Goal: Information Seeking & Learning: Learn about a topic

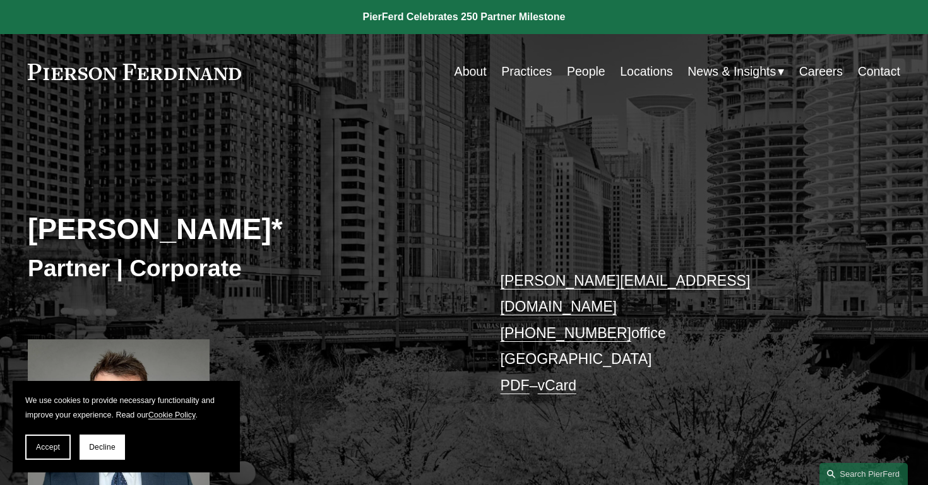
scroll to position [88, 0]
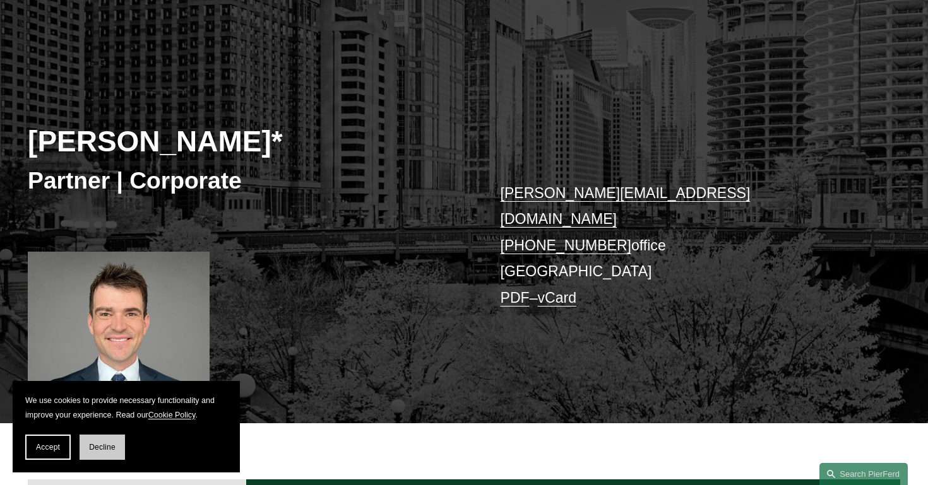
click at [88, 442] on button "Decline" at bounding box center [102, 447] width 45 height 25
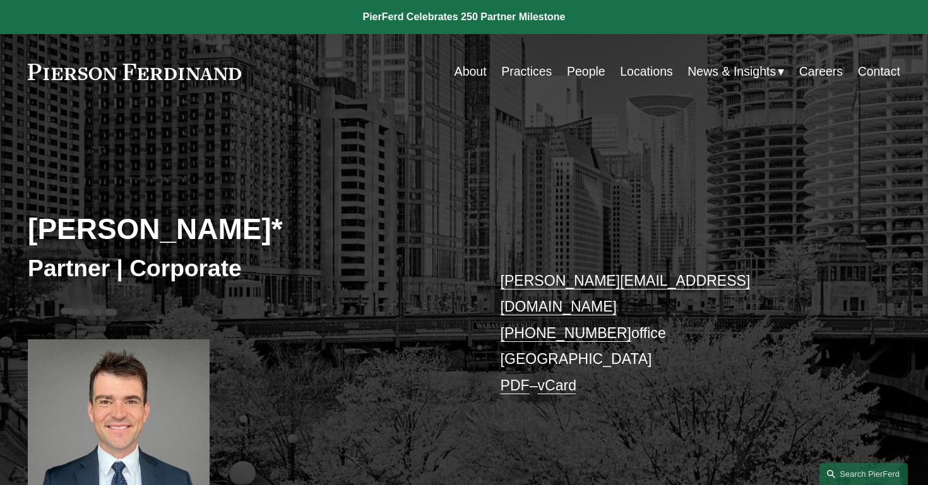
scroll to position [0, 0]
click at [573, 71] on link "People" at bounding box center [586, 71] width 39 height 25
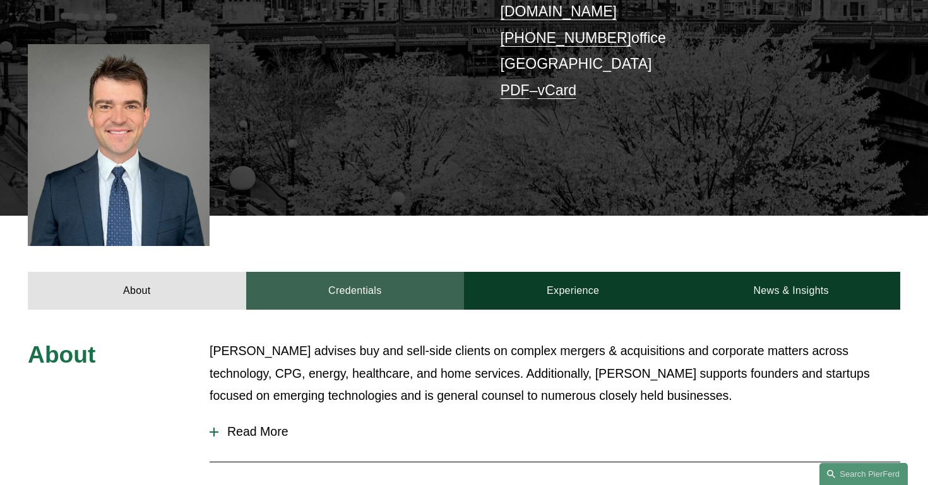
scroll to position [295, 0]
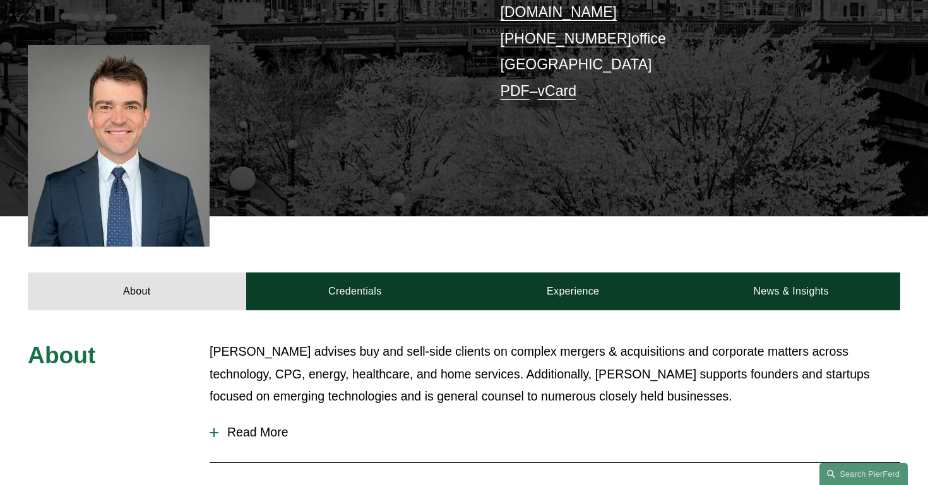
click at [480, 182] on div "Connor Slivocka* Partner | Corporate connor.slivocka@pierferd.com +1.262.829.74…" at bounding box center [464, 29] width 928 height 375
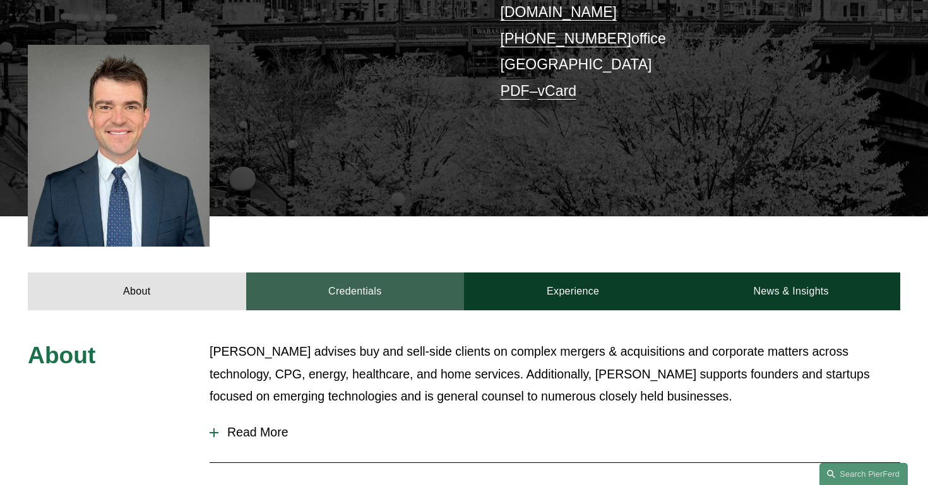
click at [402, 279] on link "Credentials" at bounding box center [355, 291] width 218 height 37
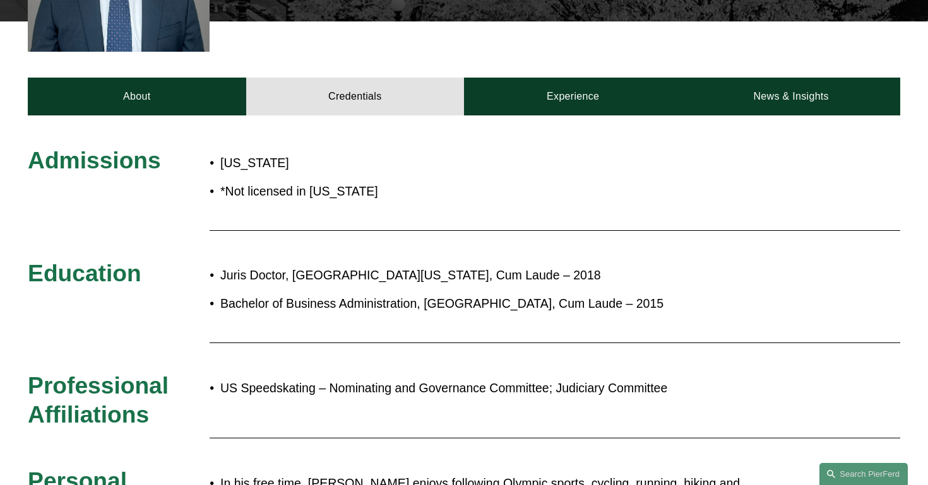
scroll to position [489, 0]
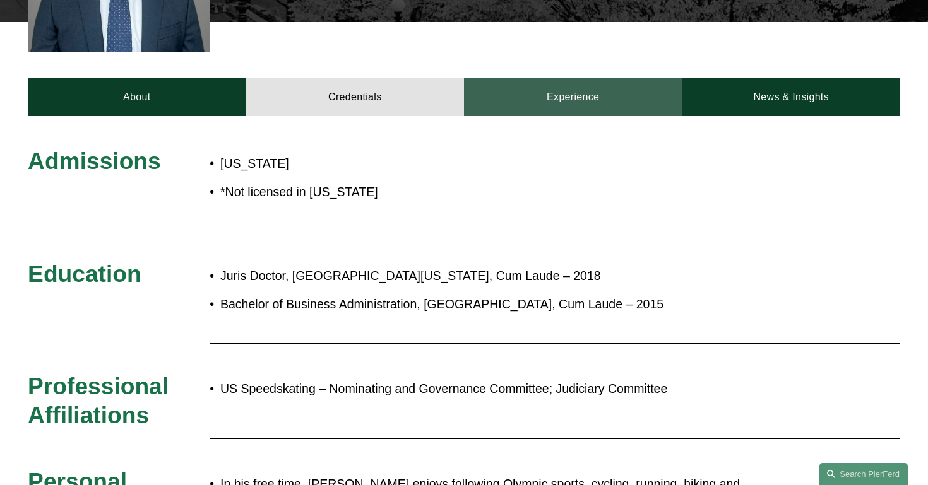
click at [600, 83] on link "Experience" at bounding box center [573, 96] width 218 height 37
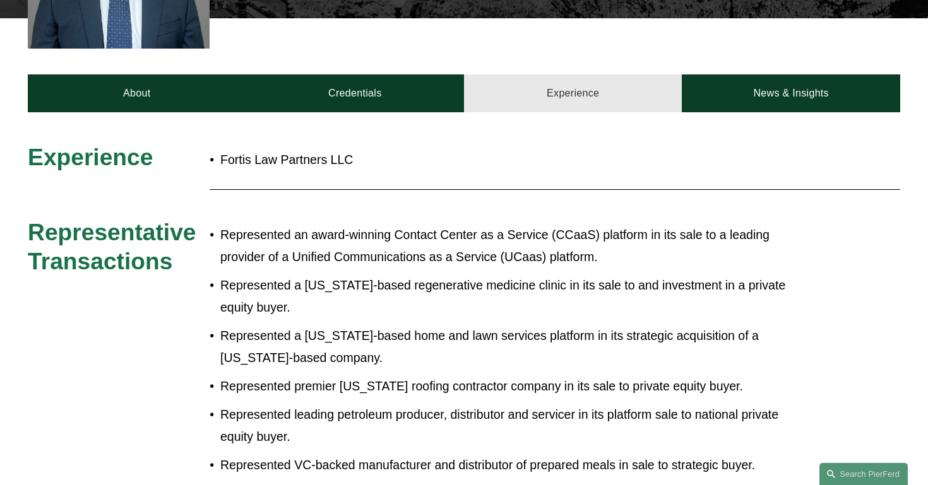
scroll to position [487, 0]
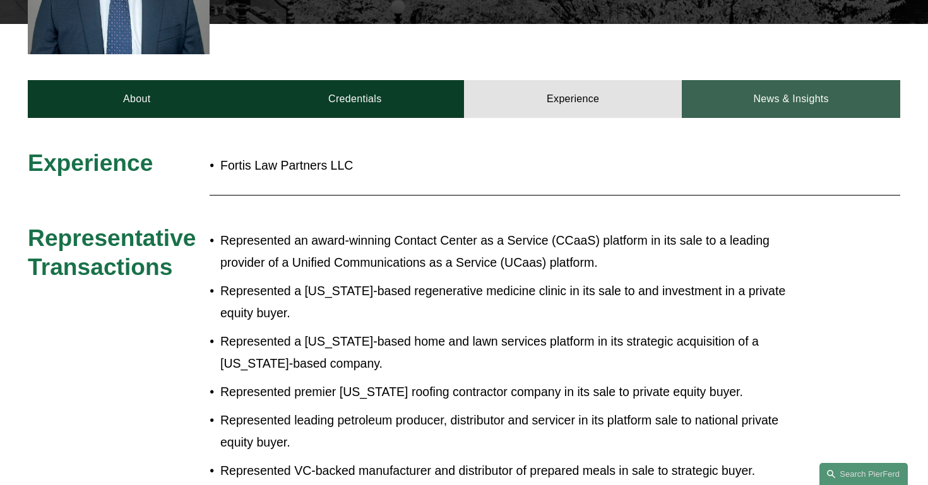
click at [763, 80] on link "News & Insights" at bounding box center [791, 98] width 218 height 37
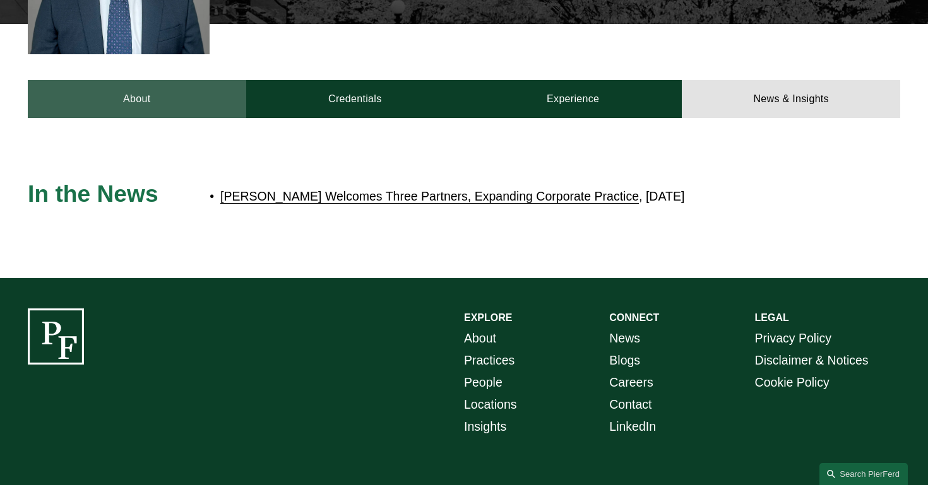
click at [162, 95] on link "About" at bounding box center [137, 98] width 218 height 37
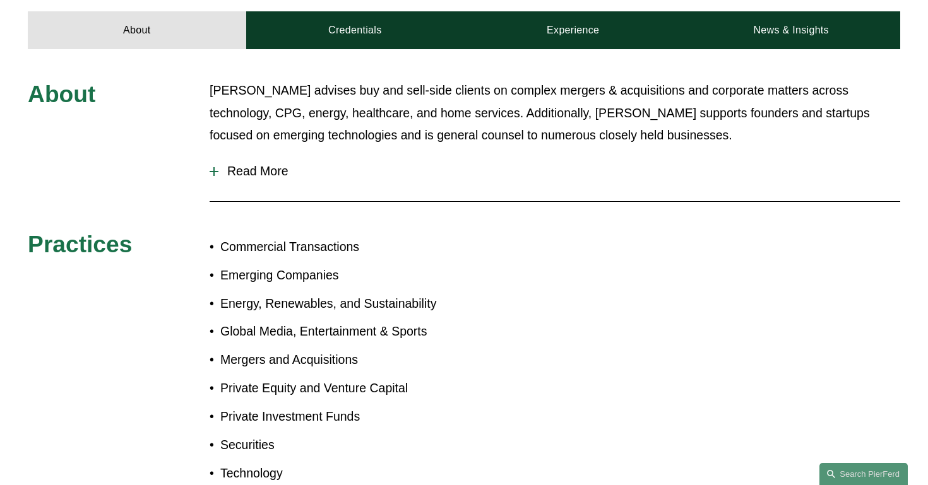
scroll to position [557, 0]
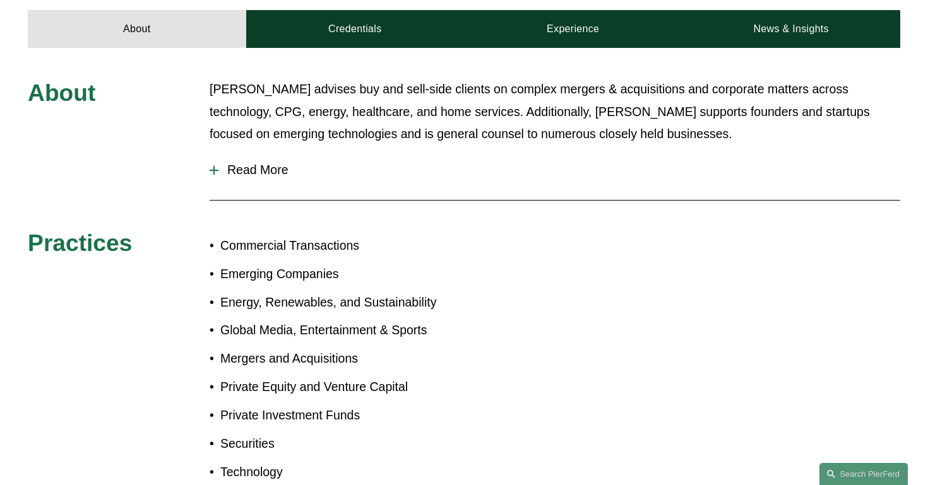
click at [259, 163] on span "Read More" at bounding box center [559, 170] width 682 height 15
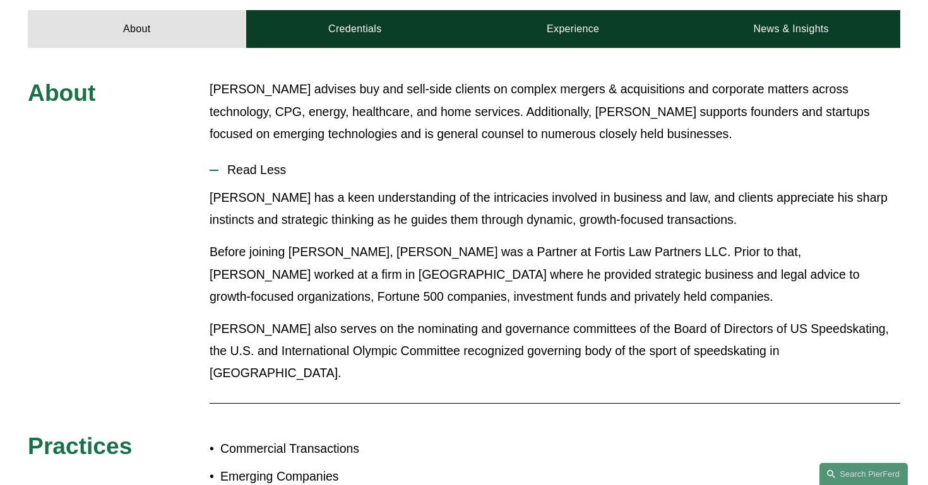
click at [160, 253] on div "About Connor advises buy and sell-side clients on complex mergers & acquisition…" at bounding box center [464, 385] width 928 height 614
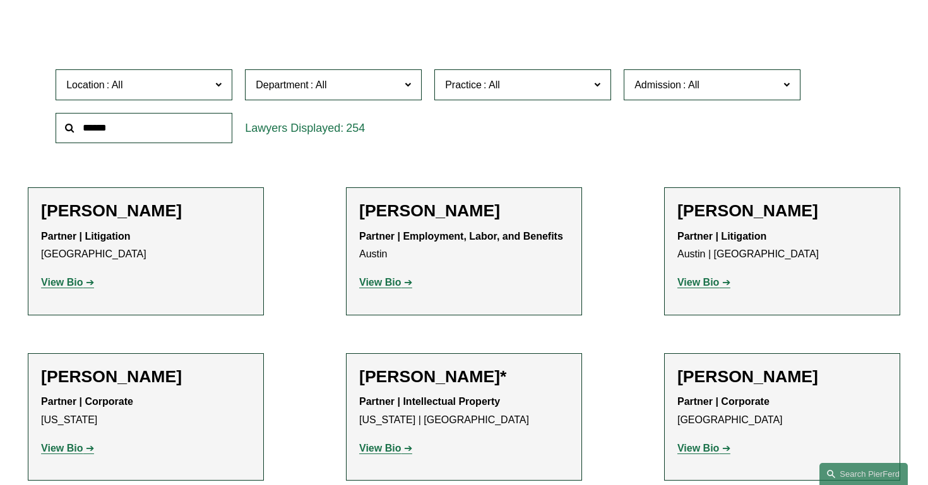
scroll to position [357, 0]
